Goal: Contribute content

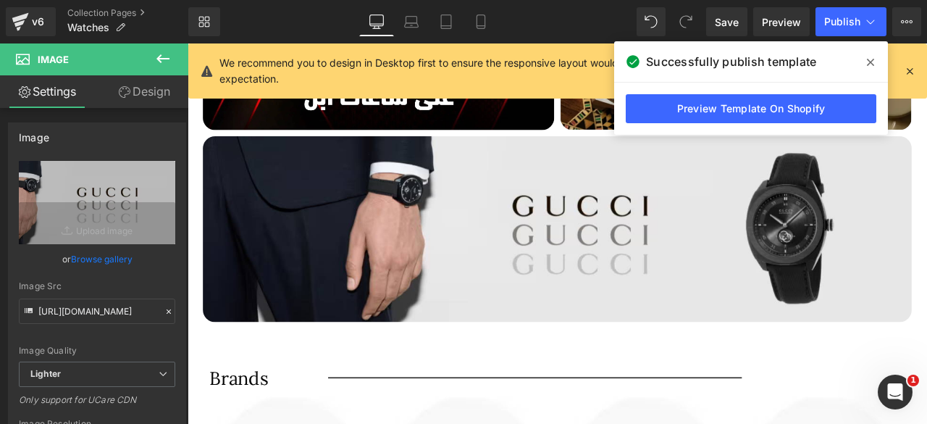
scroll to position [660, 0]
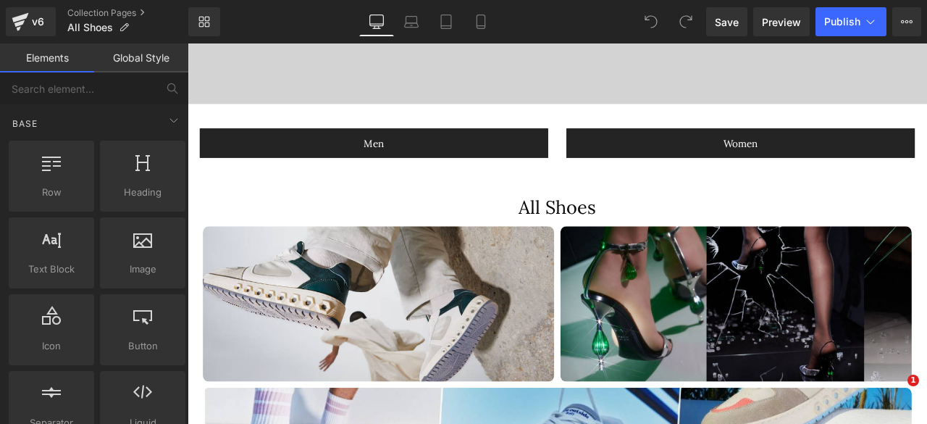
scroll to position [640, 0]
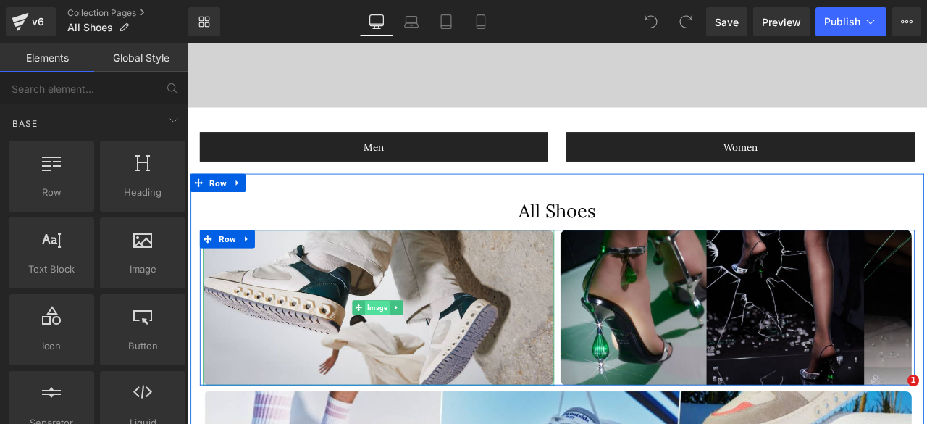
click at [408, 358] on span "Image" at bounding box center [413, 356] width 30 height 17
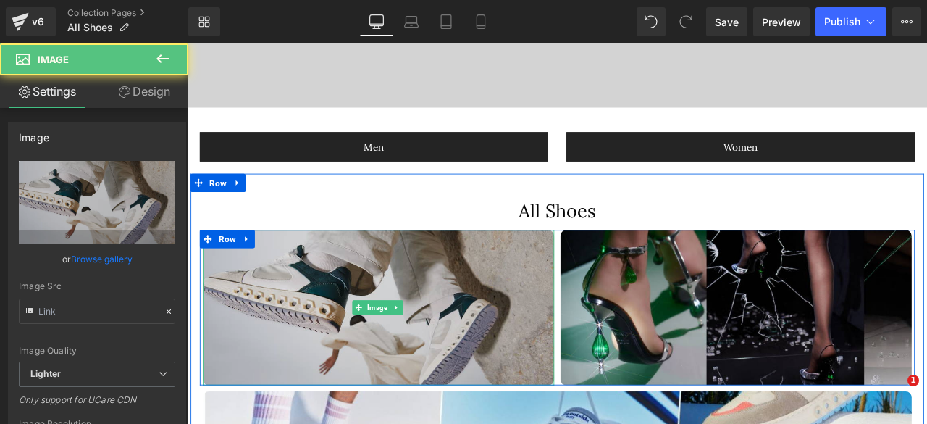
type input "https://ucarecdn.com/fe3f443f-c64f-4fc9-940f-017ba61bd5ad/-/format/auto/-/previ…"
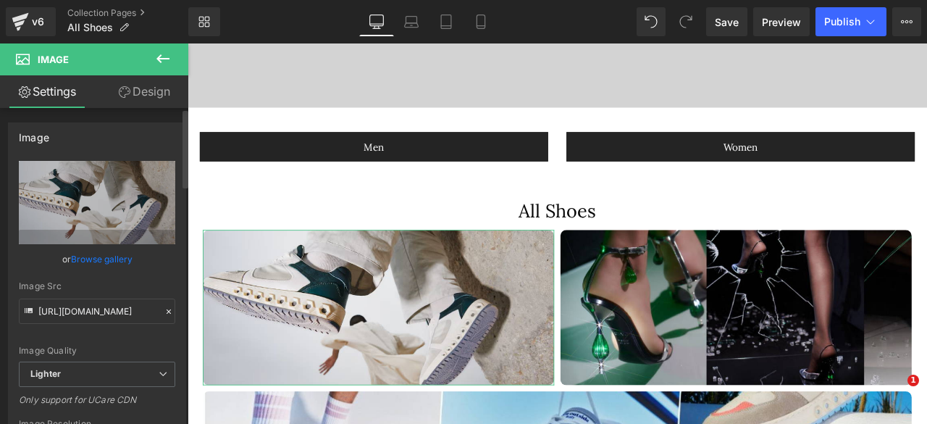
click at [77, 257] on link "Browse gallery" at bounding box center [102, 258] width 62 height 25
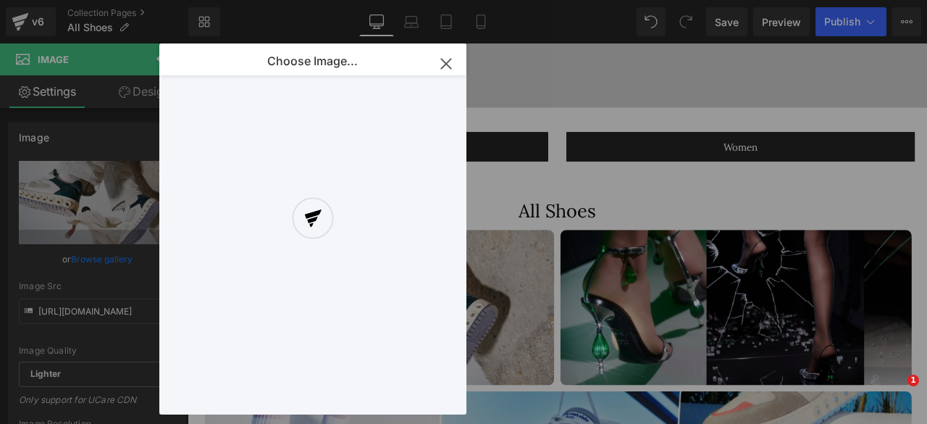
scroll to position [0, 0]
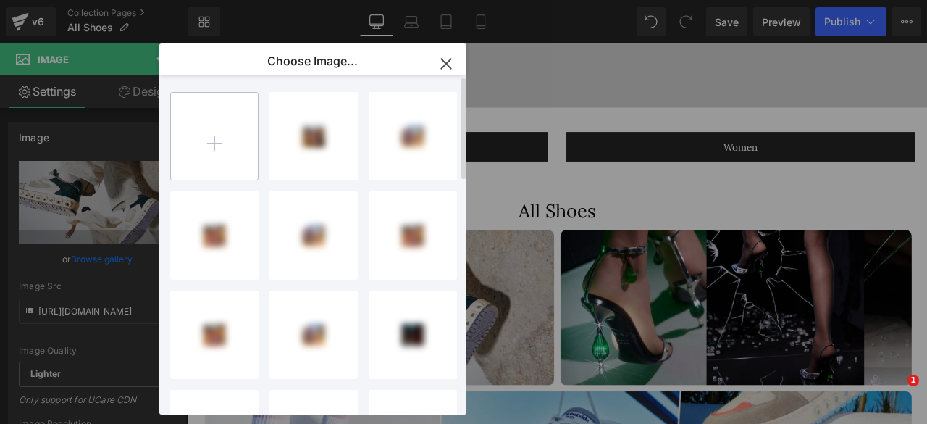
click at [222, 137] on input "file" at bounding box center [214, 136] width 87 height 87
type input "C:\fakepath\34.webp"
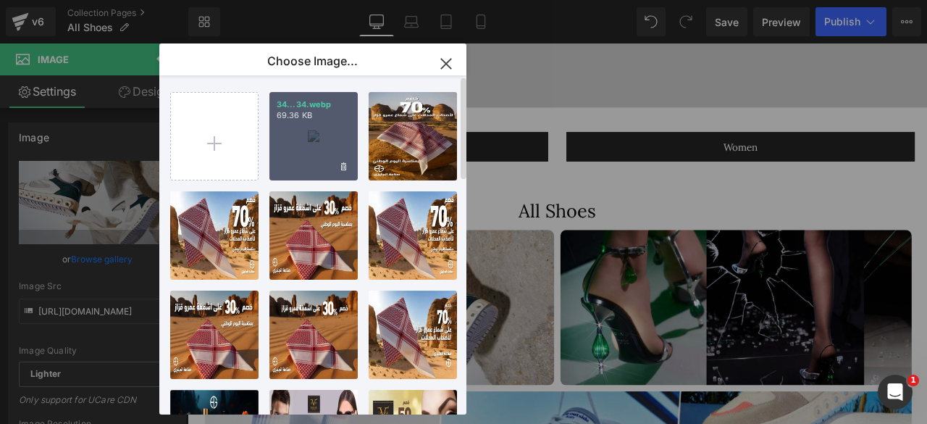
click at [308, 148] on div "34...34.webp 69.36 KB" at bounding box center [313, 136] width 88 height 88
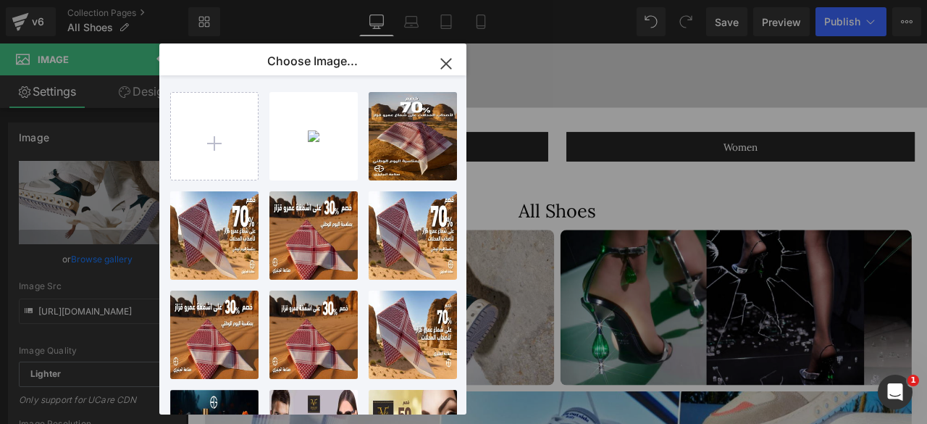
type input "https://ucarecdn.com/dc39070d-e957-436b-8bef-310eb658eef5/-/format/auto/-/previ…"
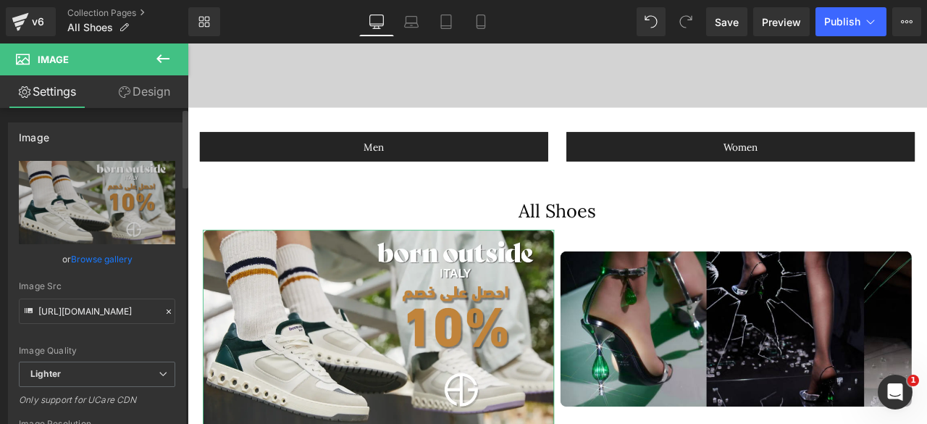
click at [88, 260] on link "Browse gallery" at bounding box center [102, 258] width 62 height 25
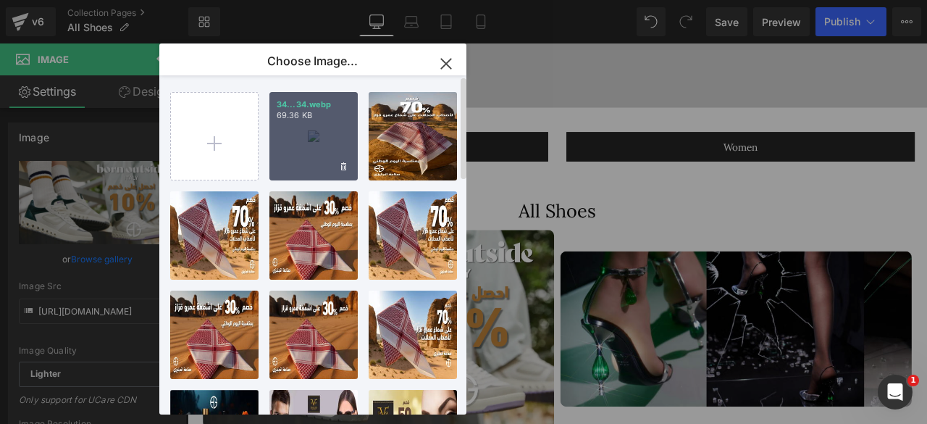
click at [303, 147] on div "34...34.webp 69.36 KB" at bounding box center [313, 136] width 88 height 88
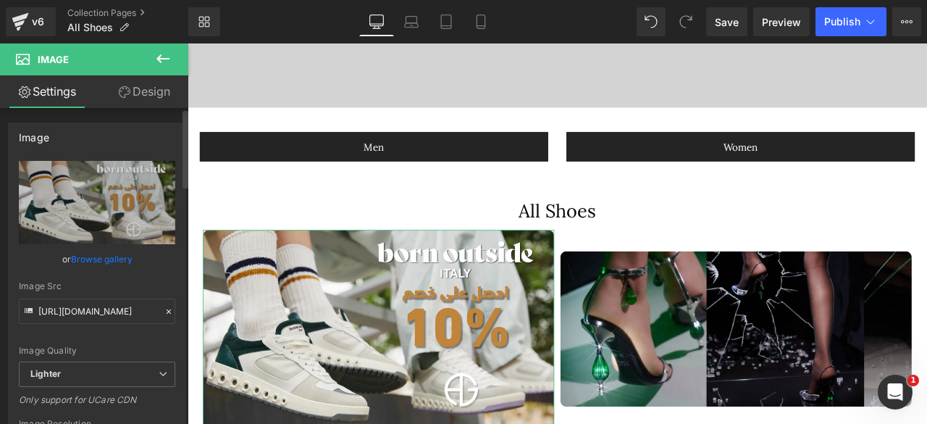
click at [98, 253] on link "Browse gallery" at bounding box center [102, 258] width 62 height 25
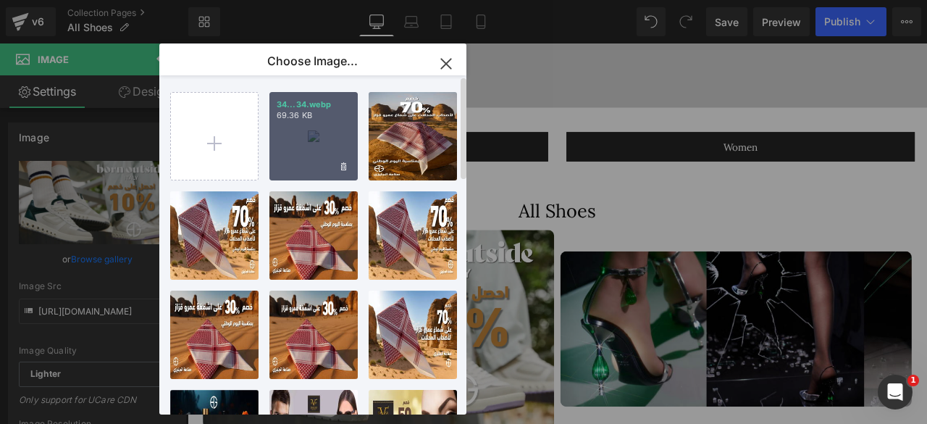
drag, startPoint x: 319, startPoint y: 146, endPoint x: 382, endPoint y: 265, distance: 135.4
click at [319, 146] on div "34...34.webp 69.36 KB" at bounding box center [313, 136] width 88 height 88
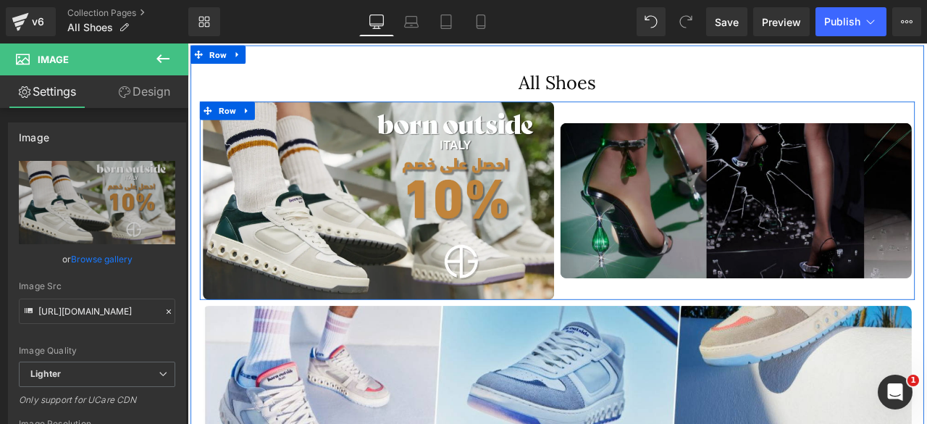
scroll to position [793, 0]
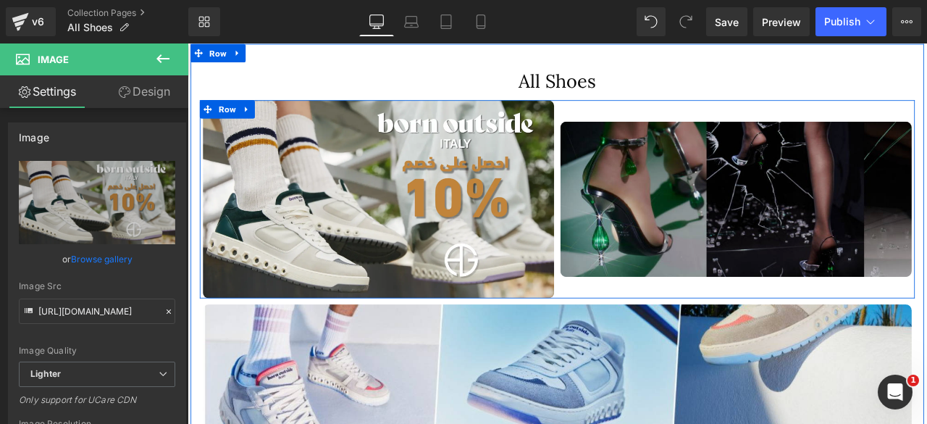
click at [814, 216] on img at bounding box center [837, 228] width 416 height 184
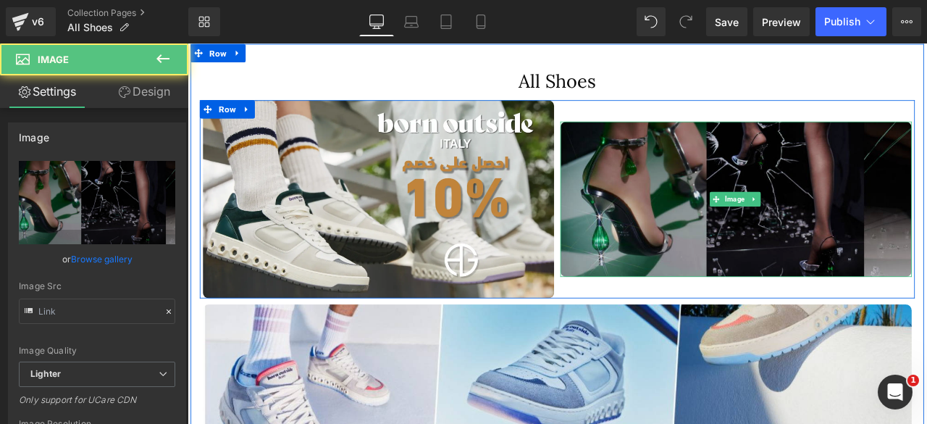
type input "https://ucarecdn.com/72597068-fd3e-4fff-bc4c-a4f40d33f210/-/format/auto/-/previ…"
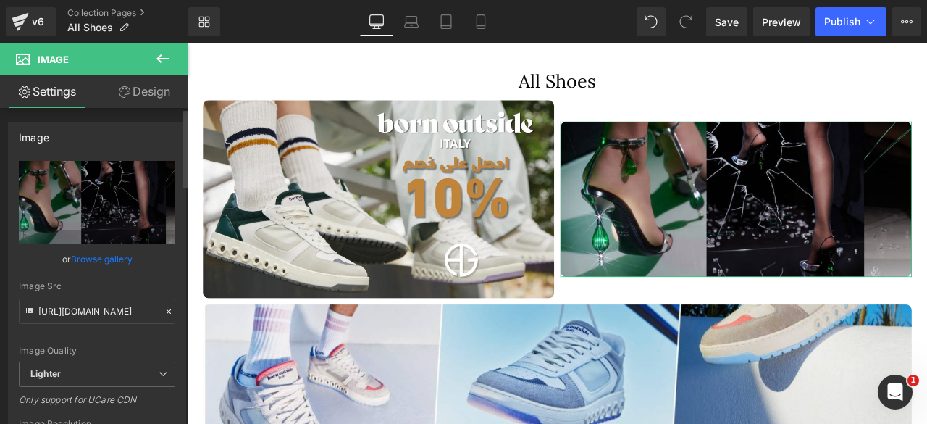
click at [91, 257] on link "Browse gallery" at bounding box center [102, 258] width 62 height 25
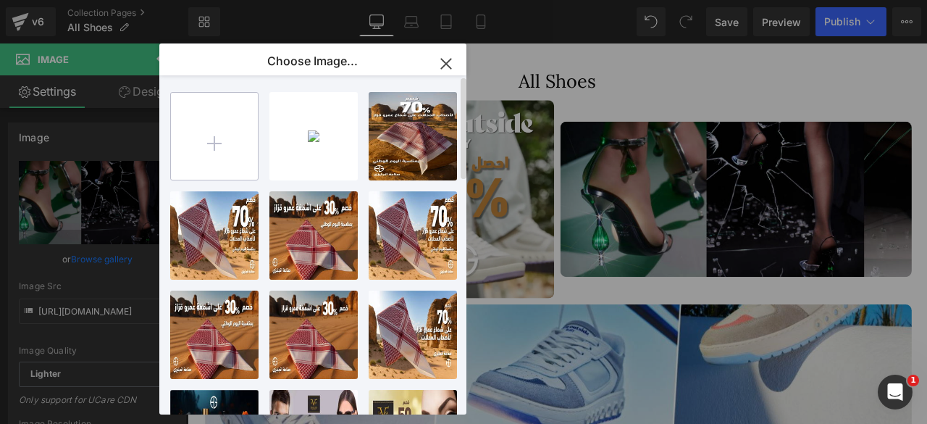
click at [222, 135] on input "file" at bounding box center [214, 136] width 87 height 87
type input "C:\fakepath\35.webp"
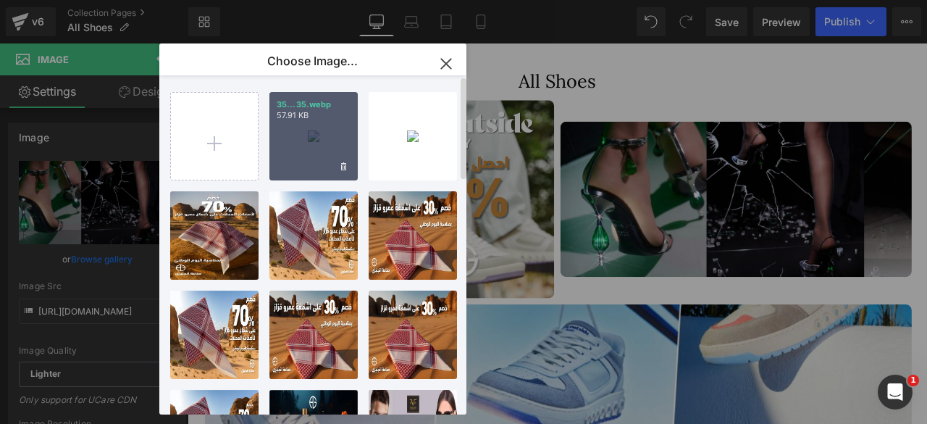
click at [311, 153] on div "35...35.webp 57.91 KB" at bounding box center [313, 136] width 88 height 88
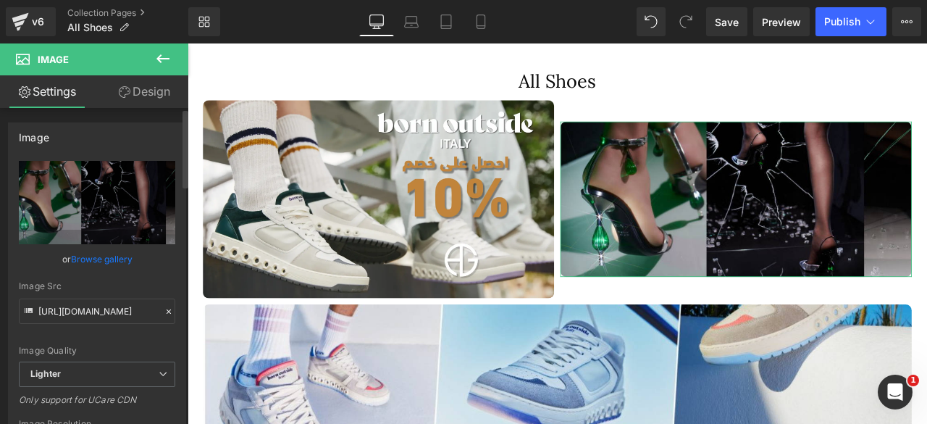
click at [104, 259] on link "Browse gallery" at bounding box center [102, 258] width 62 height 25
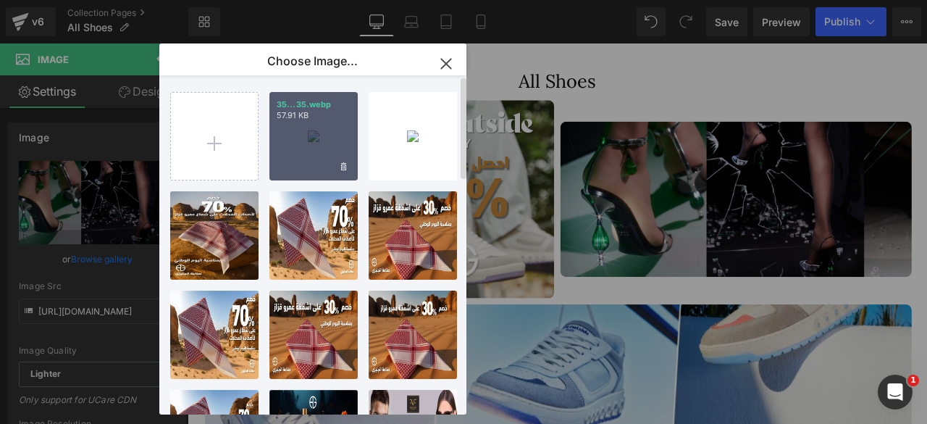
click at [301, 144] on div "35...35.webp 57.91 KB" at bounding box center [313, 136] width 88 height 88
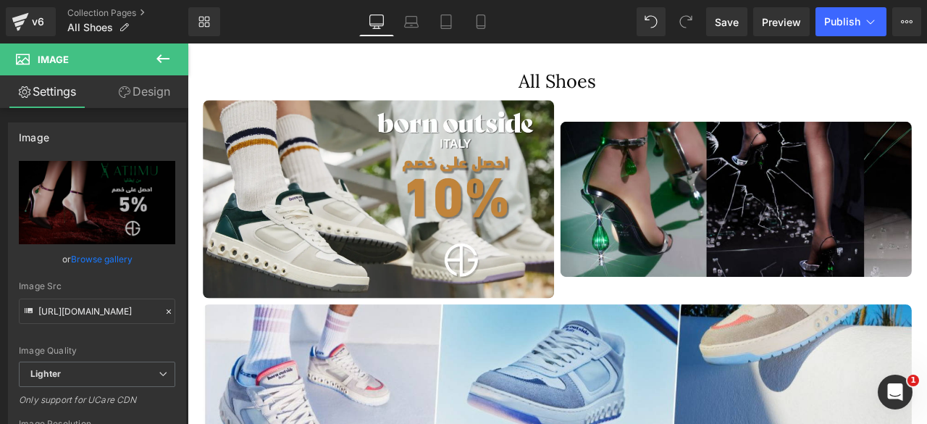
type input "https://ucarecdn.com/9d27dd82-7ece-45b8-a96d-a015a3779b6b/-/format/auto/-/previ…"
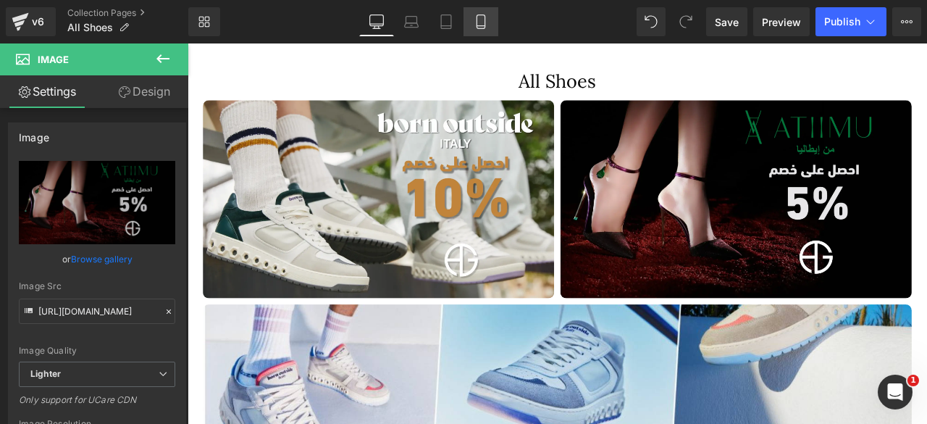
click at [479, 20] on icon at bounding box center [480, 21] width 14 height 14
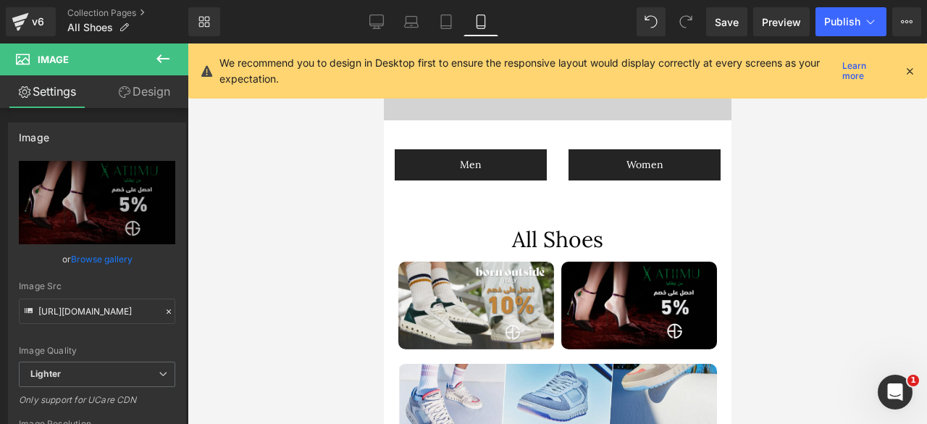
scroll to position [265, 0]
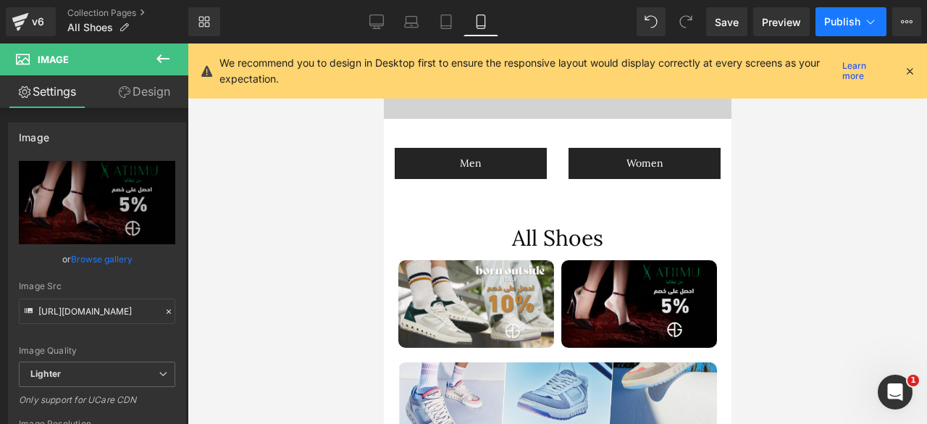
click at [822, 20] on button "Publish" at bounding box center [850, 21] width 71 height 29
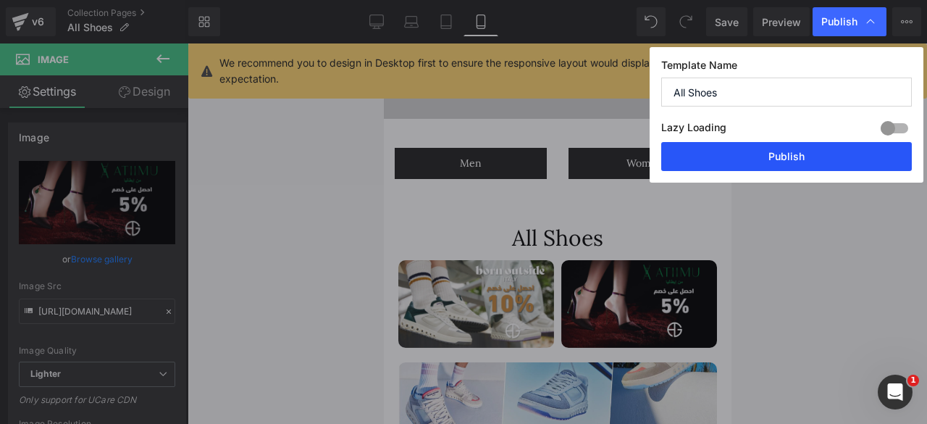
click at [749, 154] on button "Publish" at bounding box center [786, 156] width 251 height 29
